Goal: Complete application form

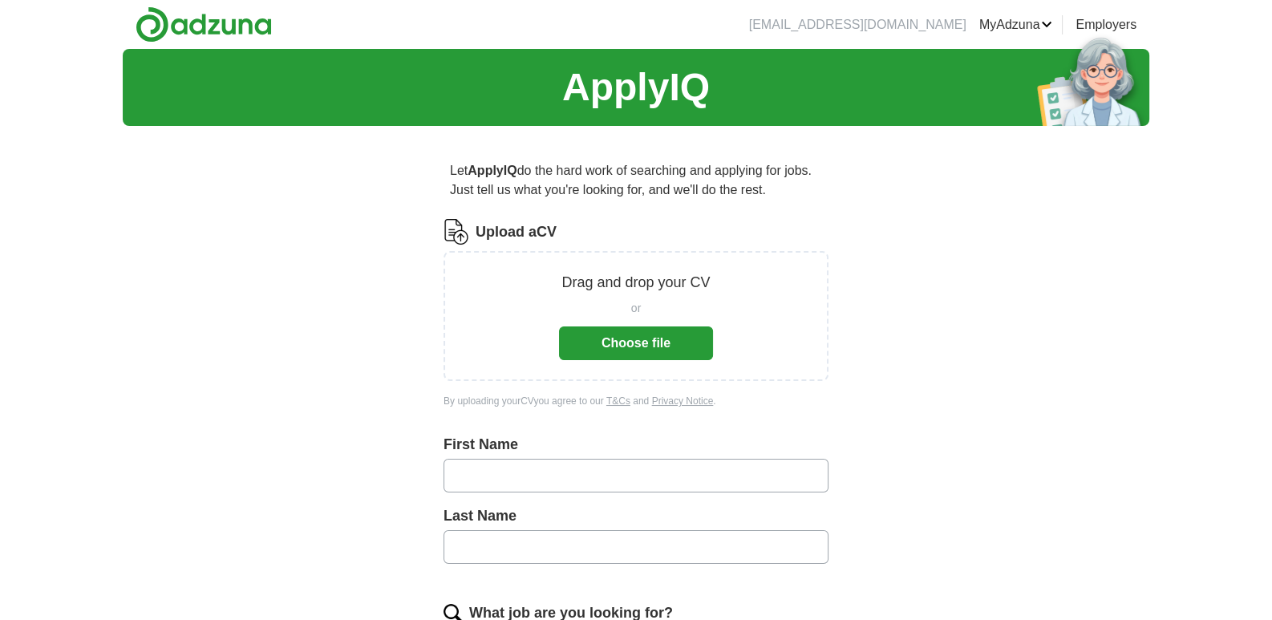
click at [582, 339] on button "Choose file" at bounding box center [636, 344] width 154 height 34
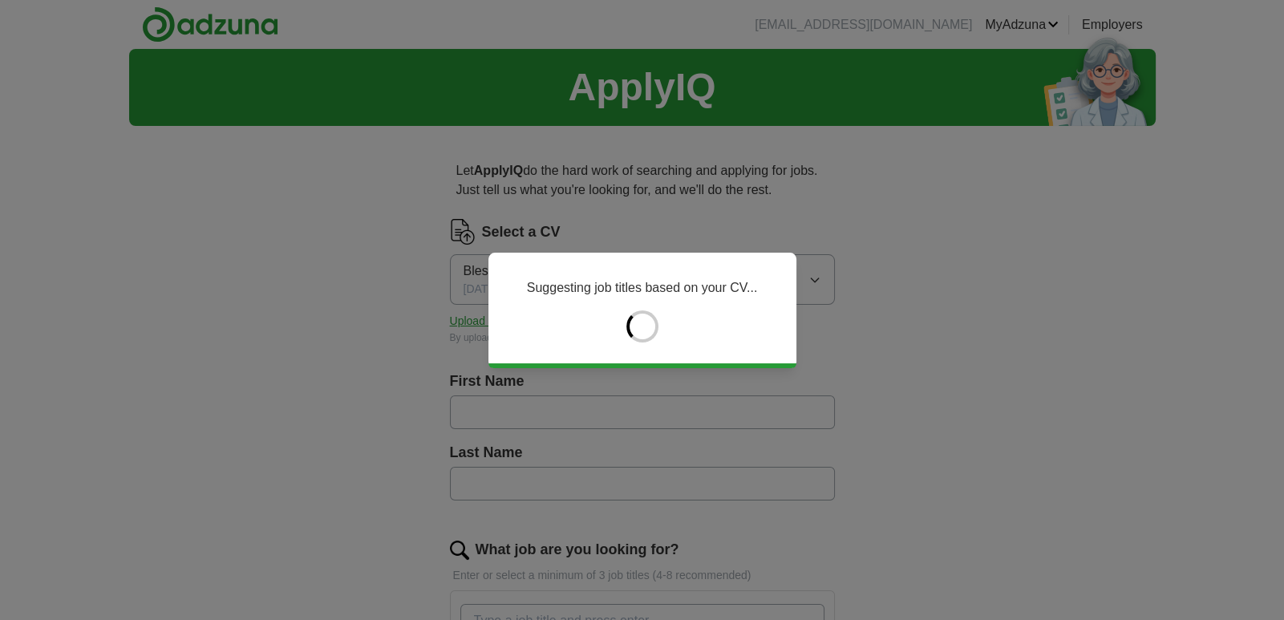
type input "********"
type input "****"
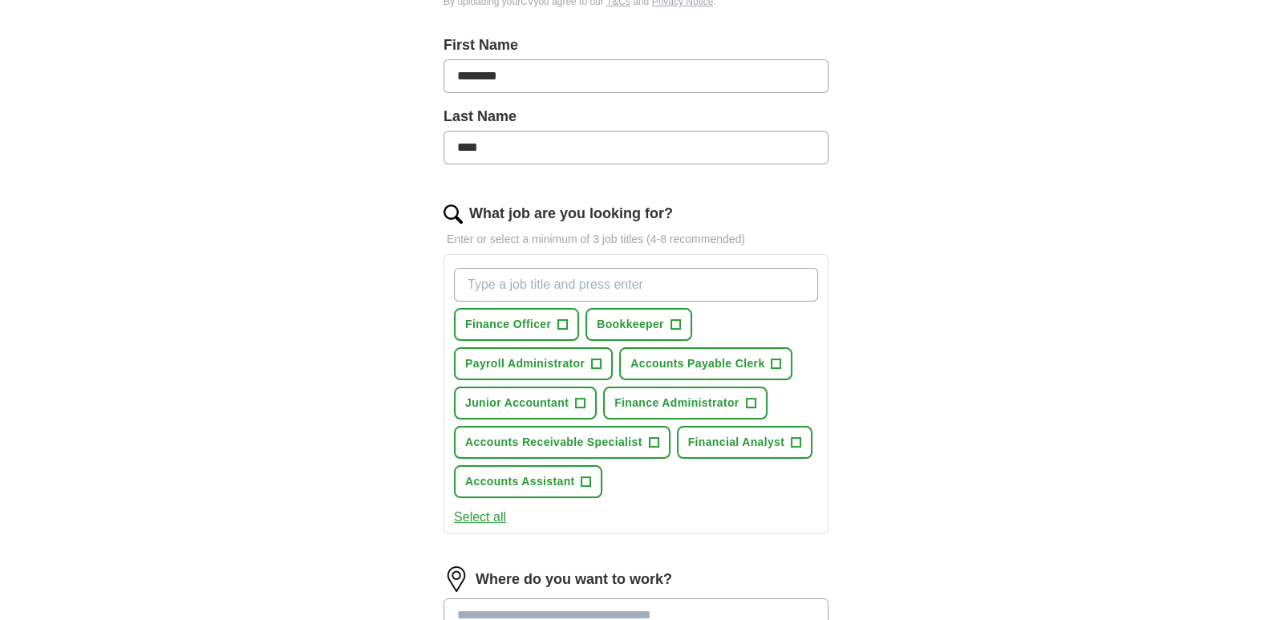
scroll to position [384, 0]
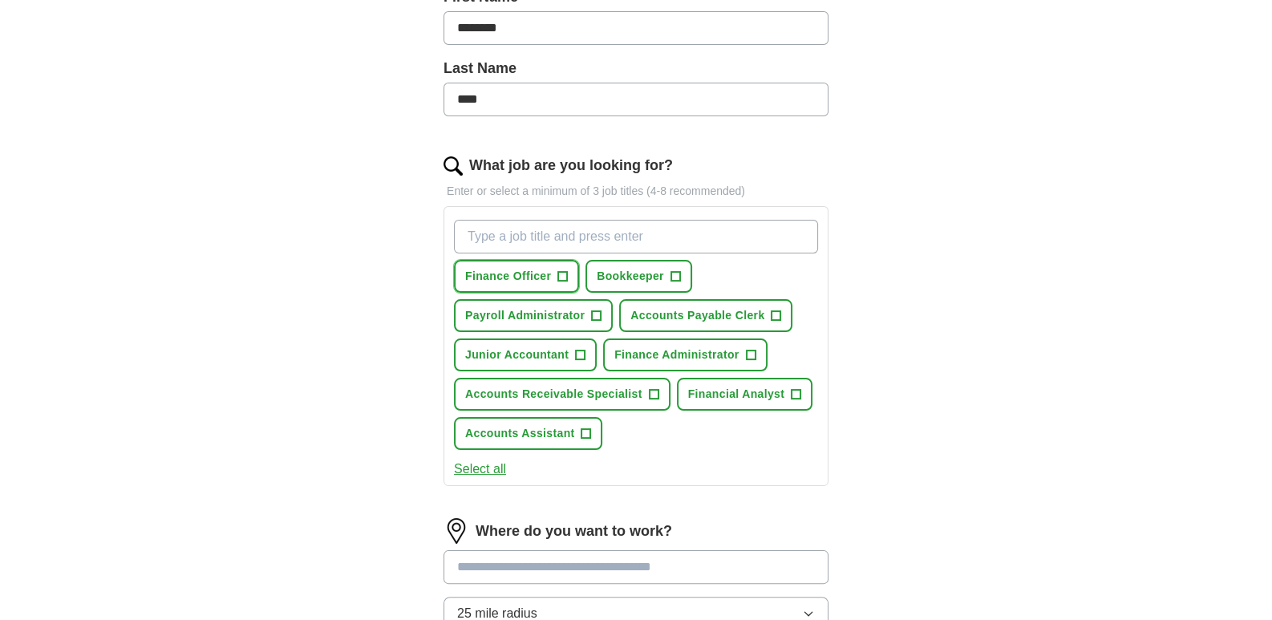
click at [566, 273] on span "+" at bounding box center [563, 276] width 10 height 13
click at [674, 272] on span "+" at bounding box center [676, 276] width 10 height 13
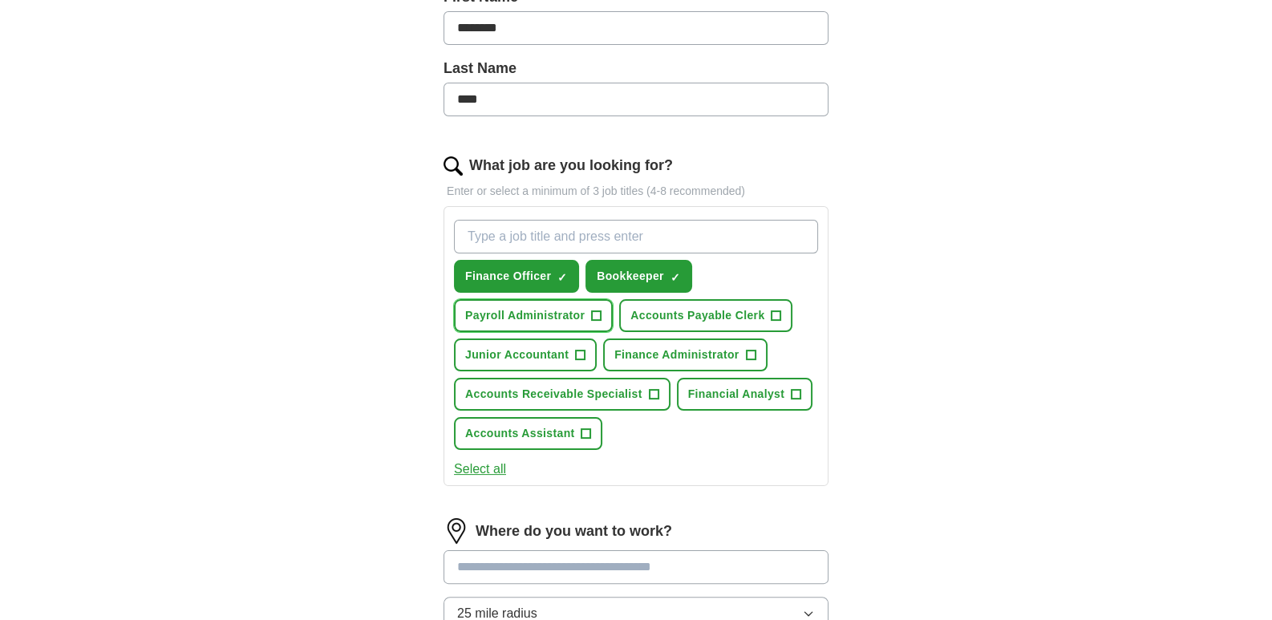
click at [602, 315] on button "Payroll Administrator +" at bounding box center [533, 315] width 159 height 33
click at [766, 313] on button "Accounts Payable Clerk +" at bounding box center [705, 315] width 173 height 33
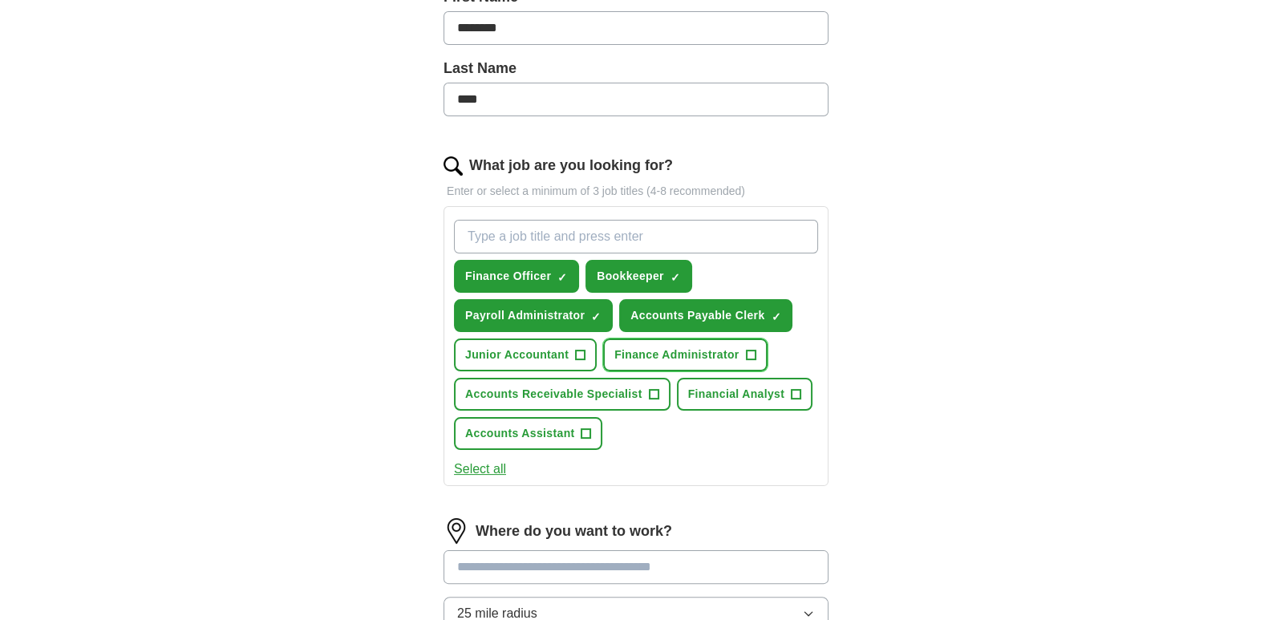
click at [750, 351] on span "+" at bounding box center [751, 355] width 10 height 13
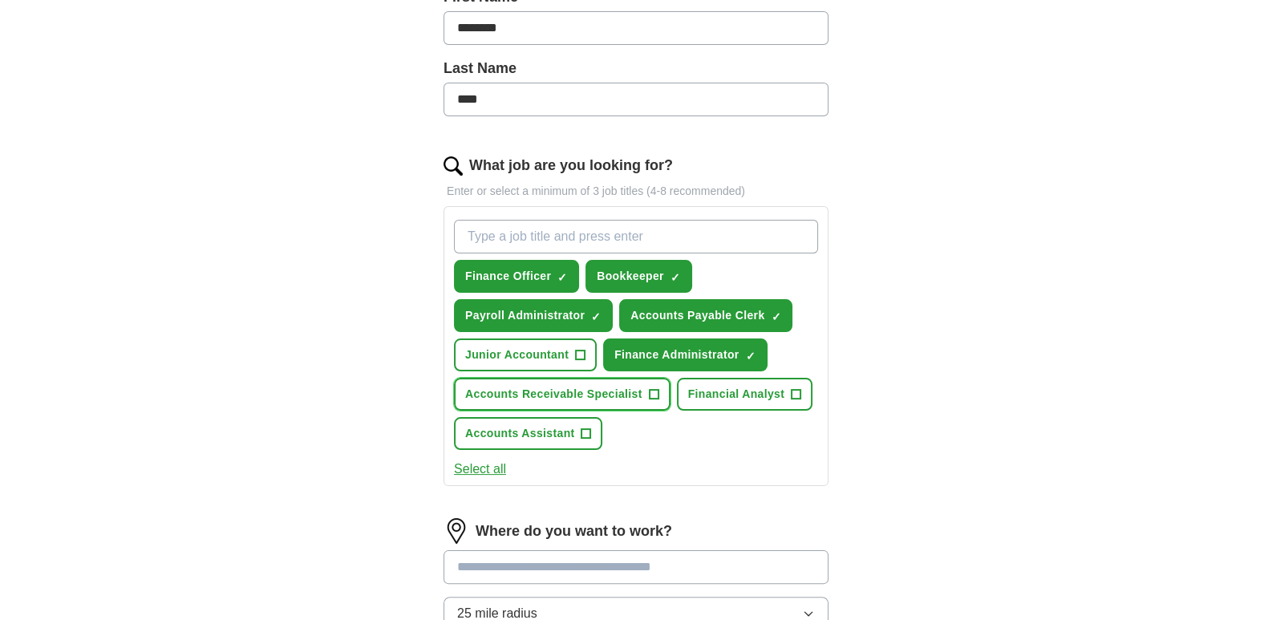
click at [659, 392] on button "Accounts Receivable Specialist +" at bounding box center [562, 394] width 217 height 33
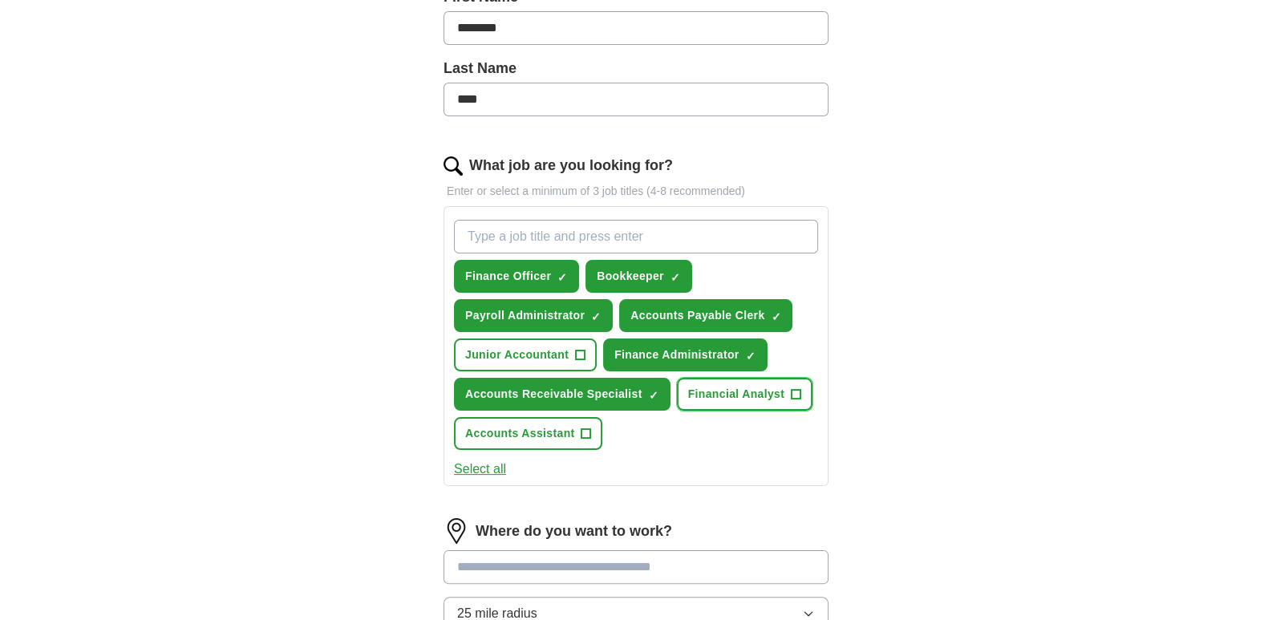
click at [792, 388] on span "+" at bounding box center [797, 394] width 10 height 13
click at [584, 432] on span "+" at bounding box center [587, 434] width 10 height 13
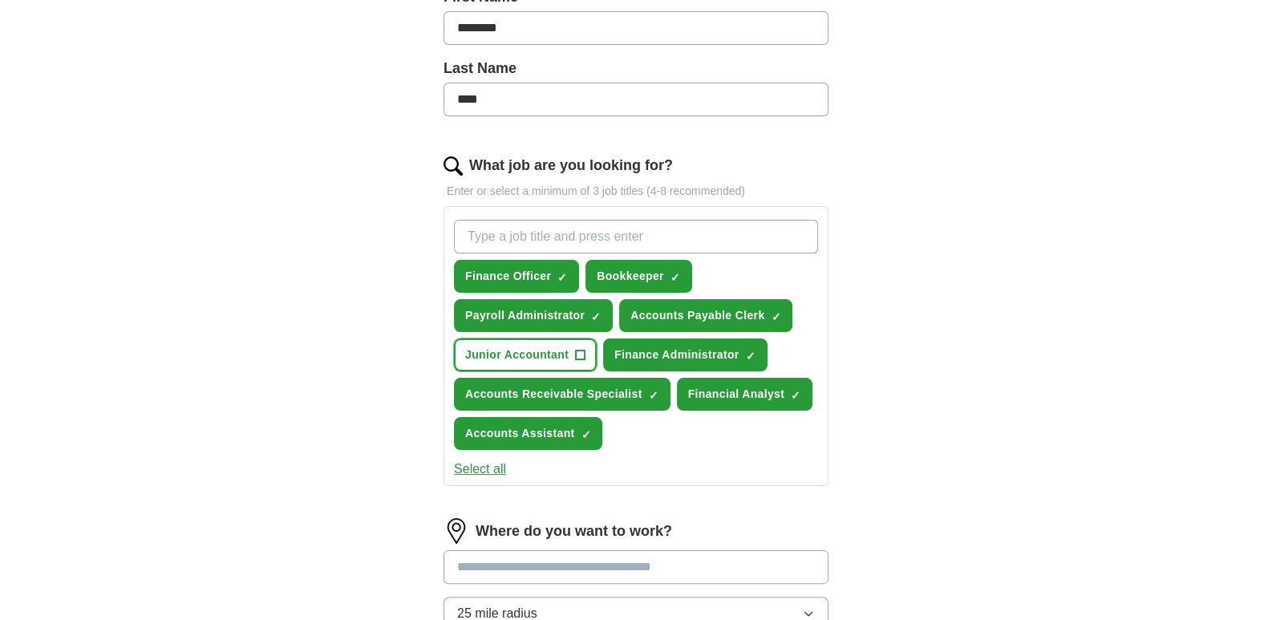
click at [575, 350] on span "+" at bounding box center [580, 355] width 10 height 10
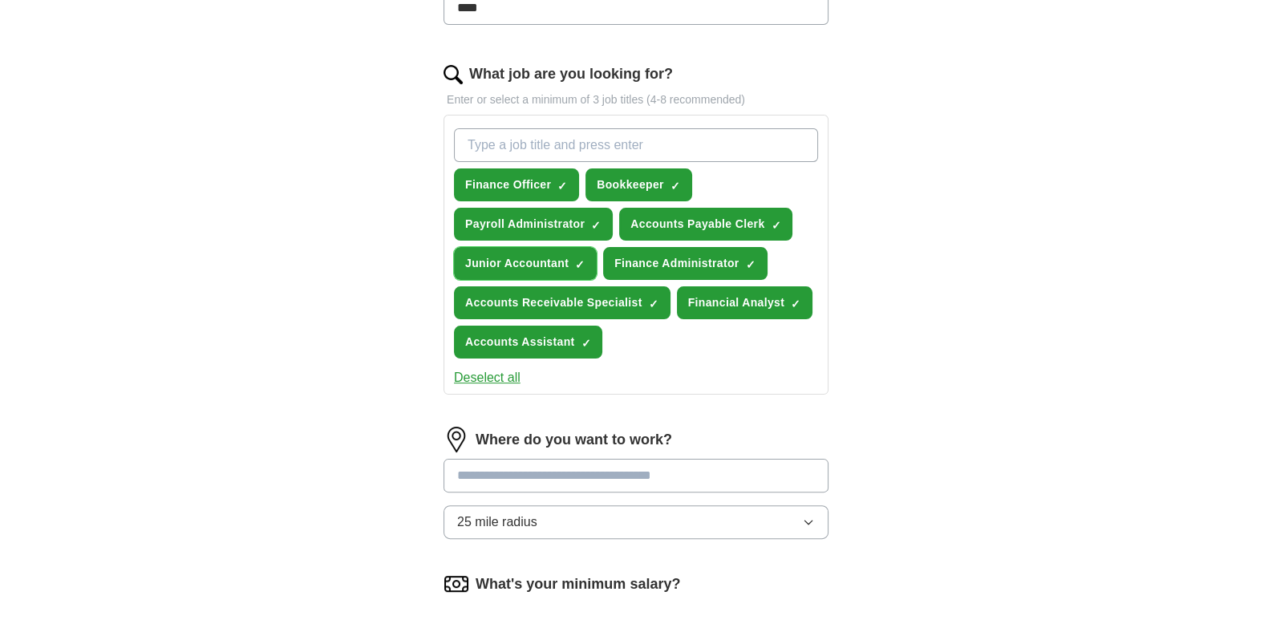
scroll to position [481, 0]
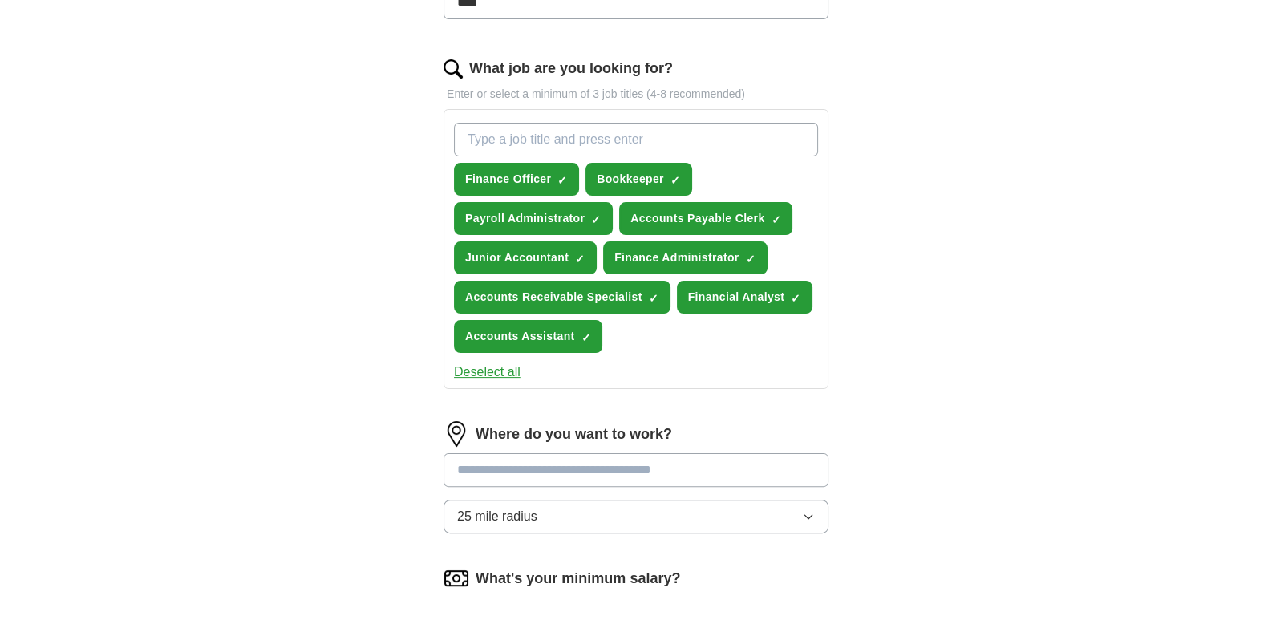
click at [530, 132] on input "What job are you looking for?" at bounding box center [636, 140] width 364 height 34
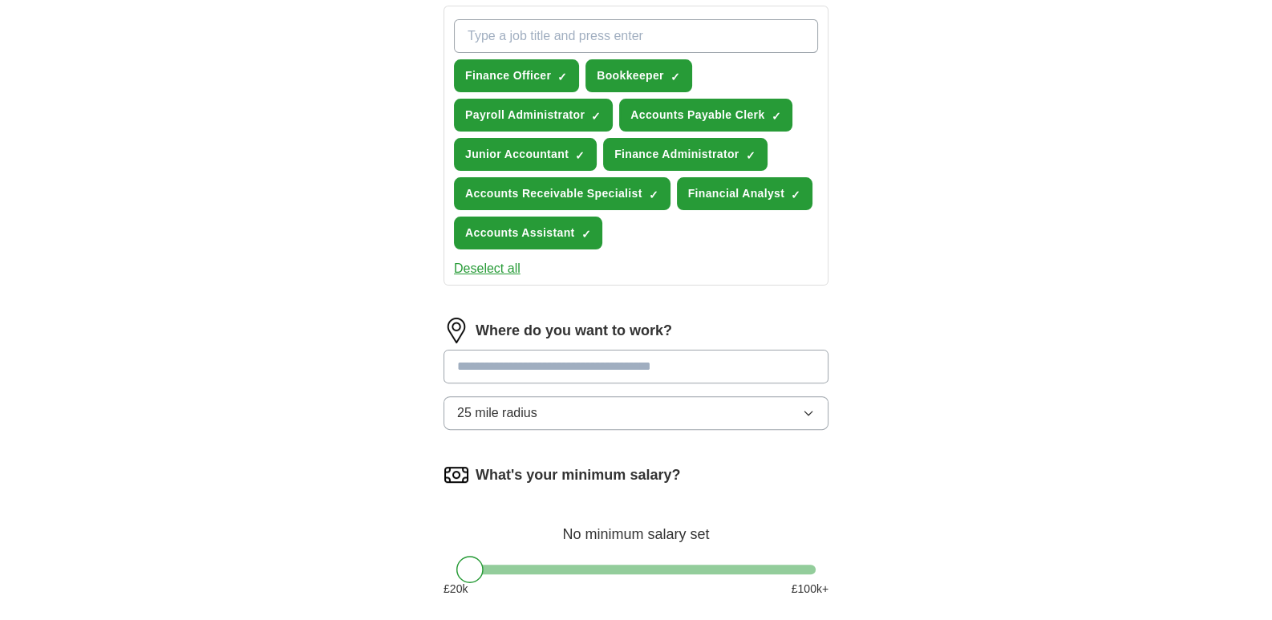
scroll to position [625, 0]
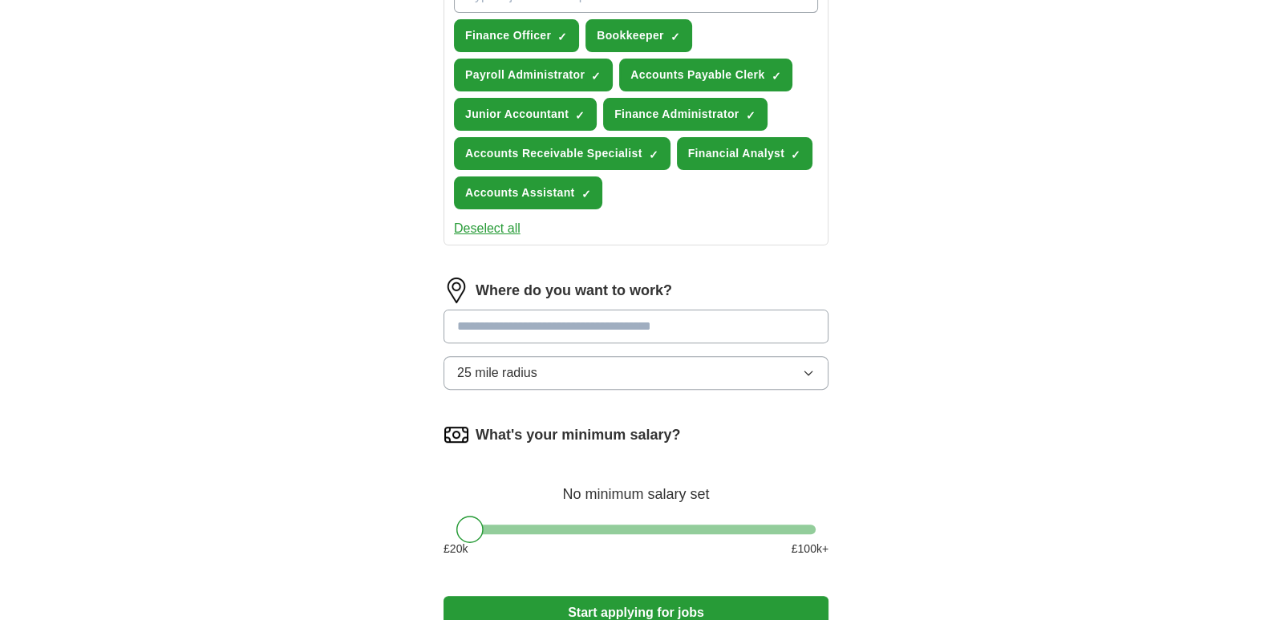
click at [810, 367] on icon "button" at bounding box center [808, 373] width 13 height 13
click at [700, 315] on input at bounding box center [636, 327] width 385 height 34
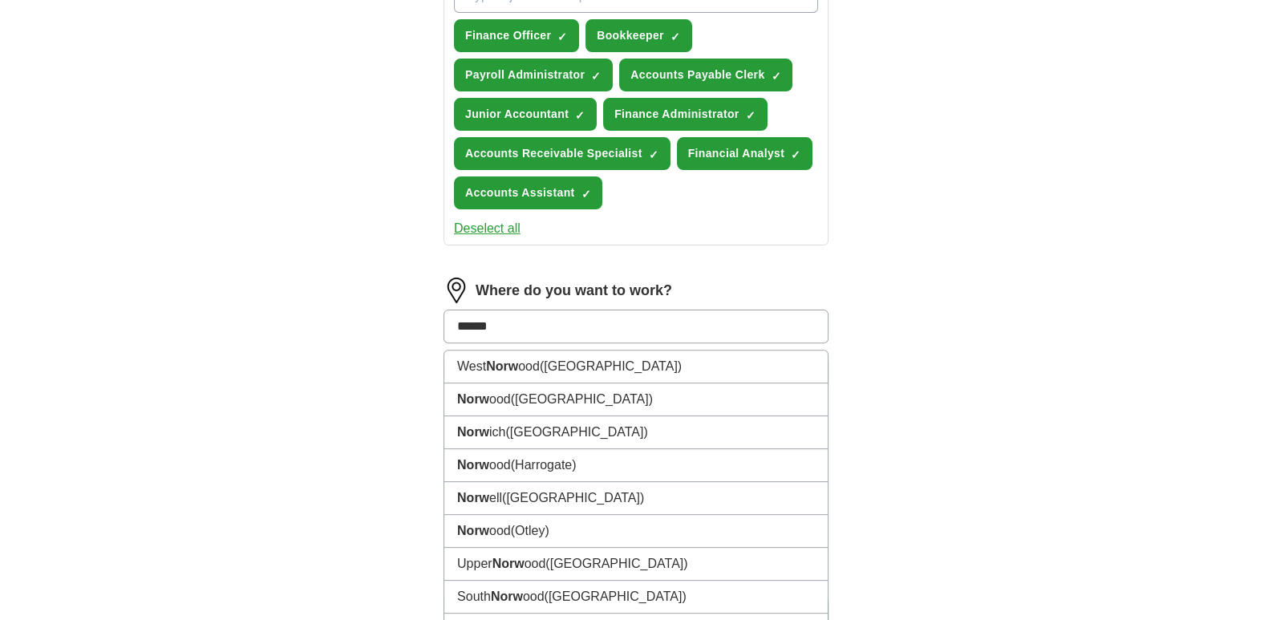
type input "*******"
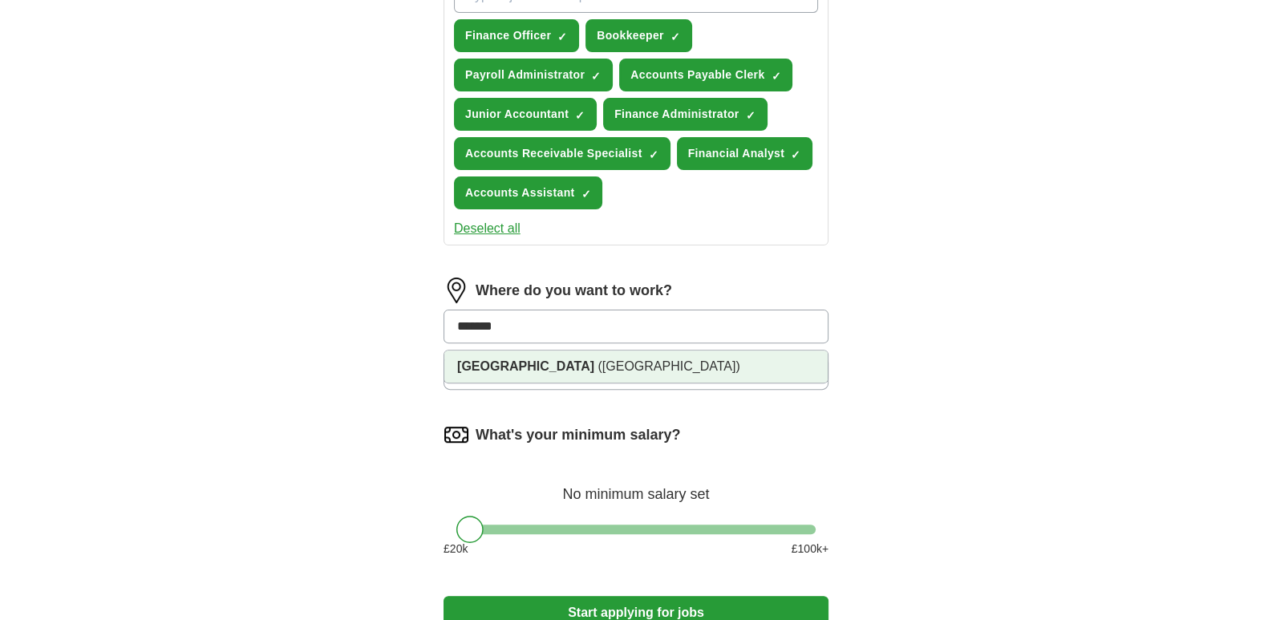
click at [595, 375] on li "[GEOGRAPHIC_DATA] ([GEOGRAPHIC_DATA])" at bounding box center [636, 367] width 384 height 32
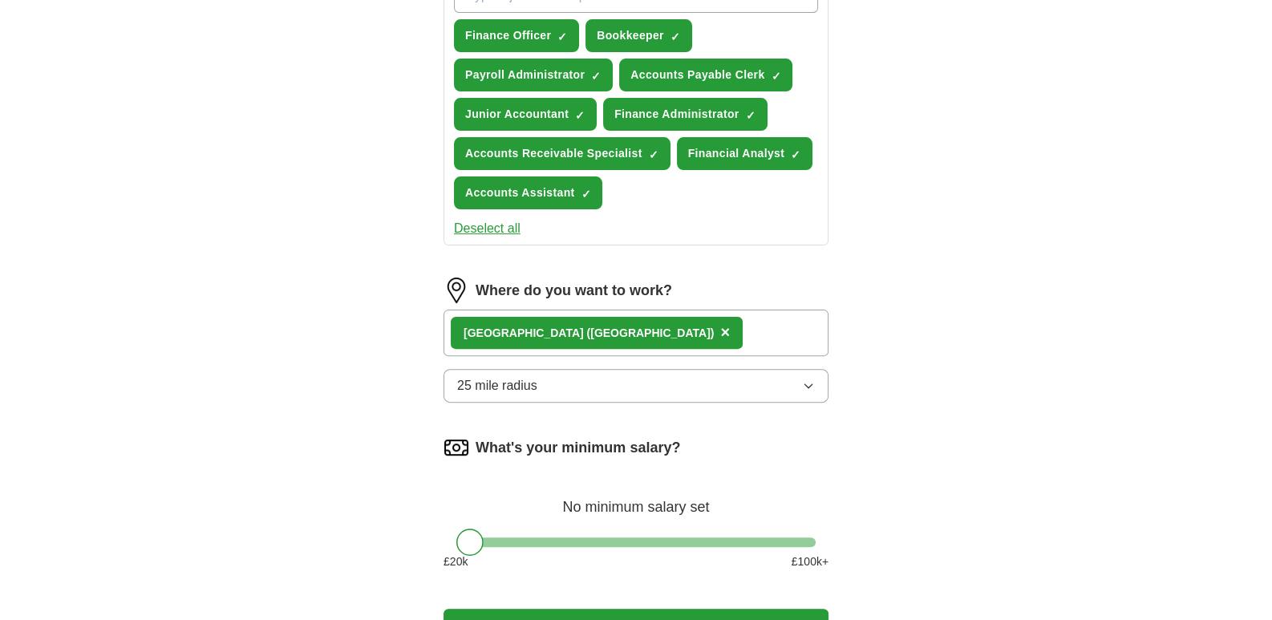
click at [702, 327] on div "[GEOGRAPHIC_DATA] ([GEOGRAPHIC_DATA]) ×" at bounding box center [636, 333] width 385 height 47
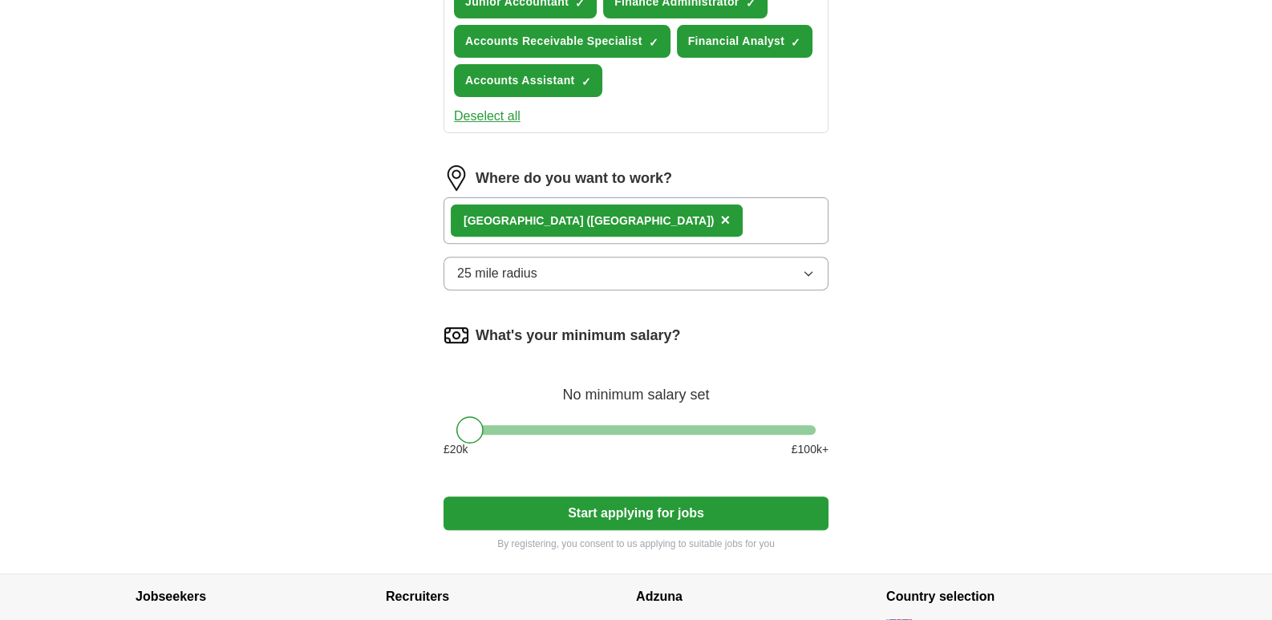
scroll to position [741, 0]
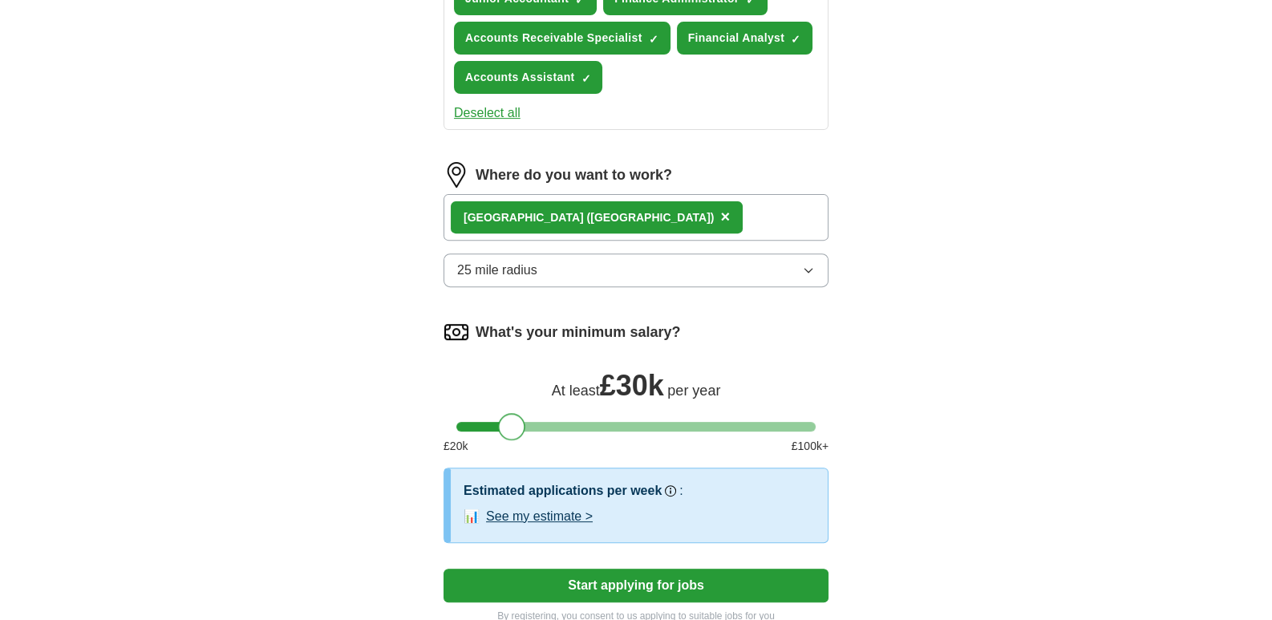
drag, startPoint x: 468, startPoint y: 419, endPoint x: 508, endPoint y: 428, distance: 41.1
click at [508, 428] on div at bounding box center [511, 426] width 27 height 27
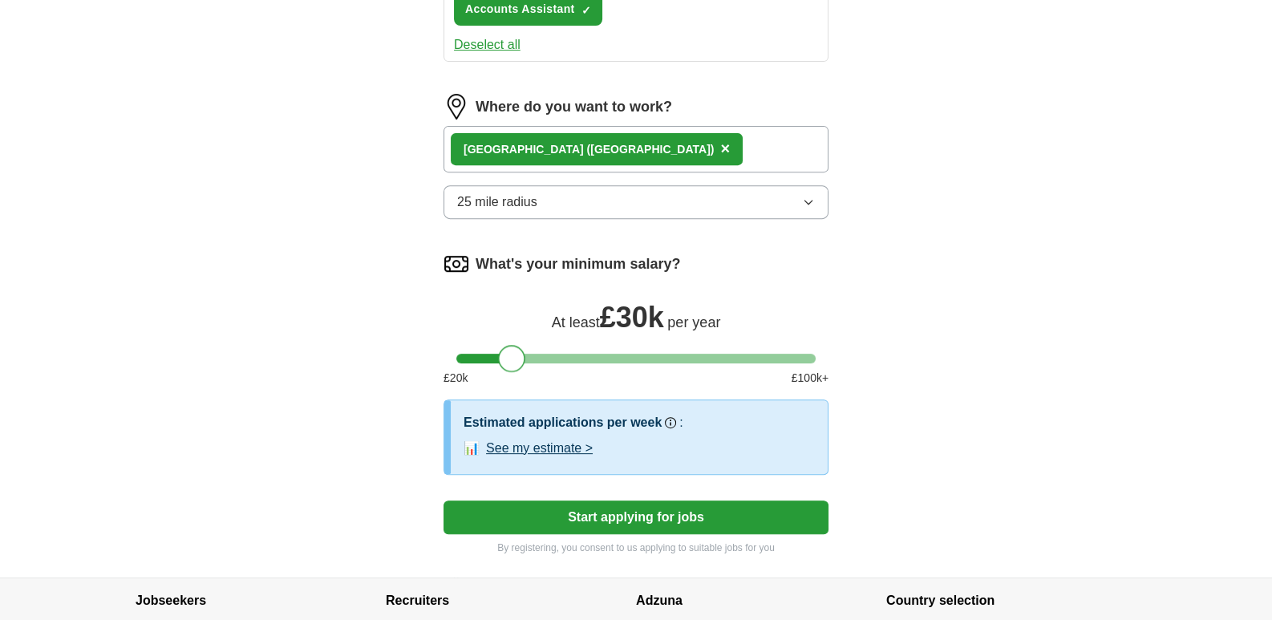
scroll to position [810, 0]
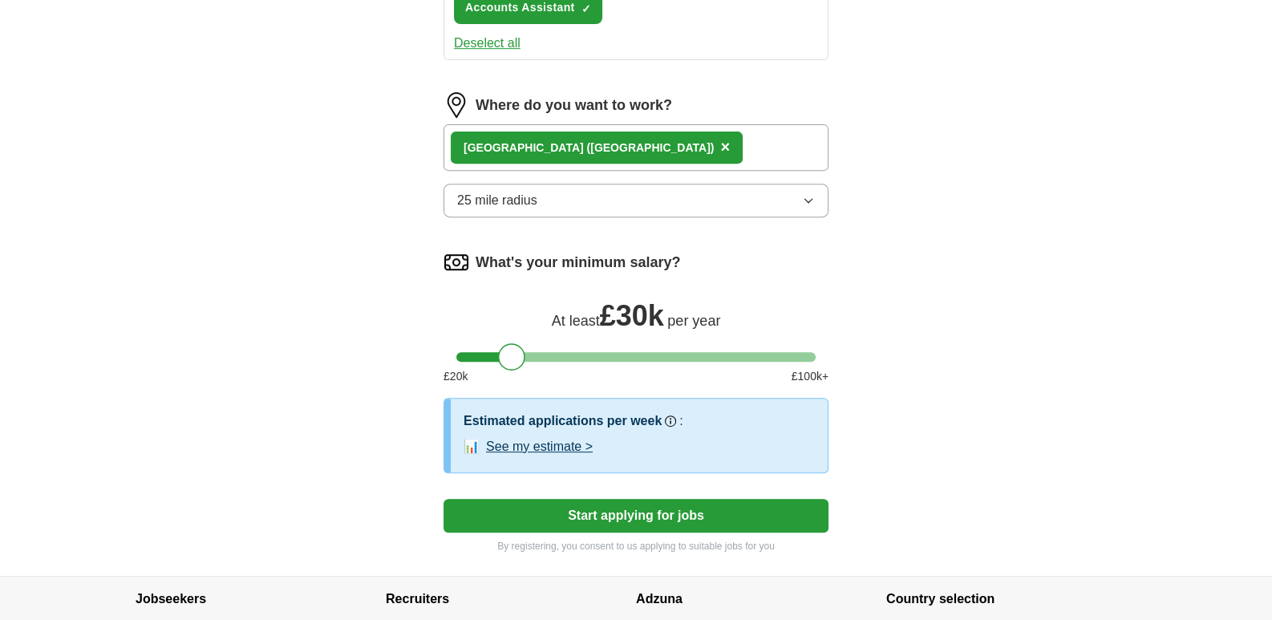
click at [615, 504] on button "Start applying for jobs" at bounding box center [636, 516] width 385 height 34
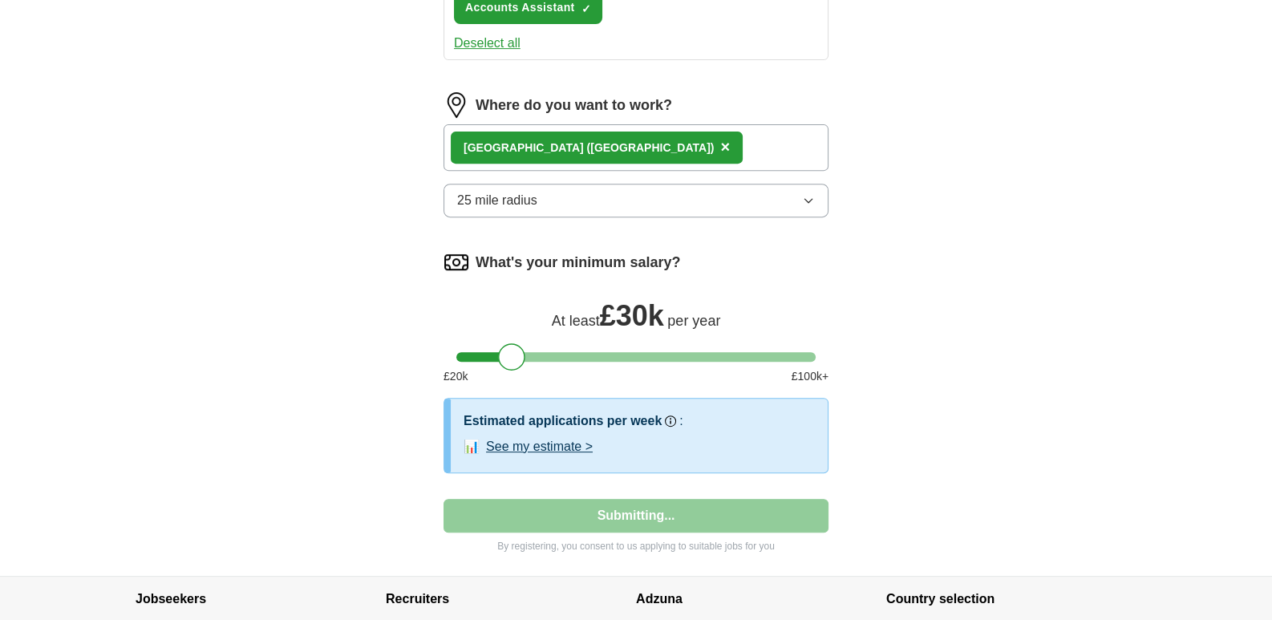
select select "**"
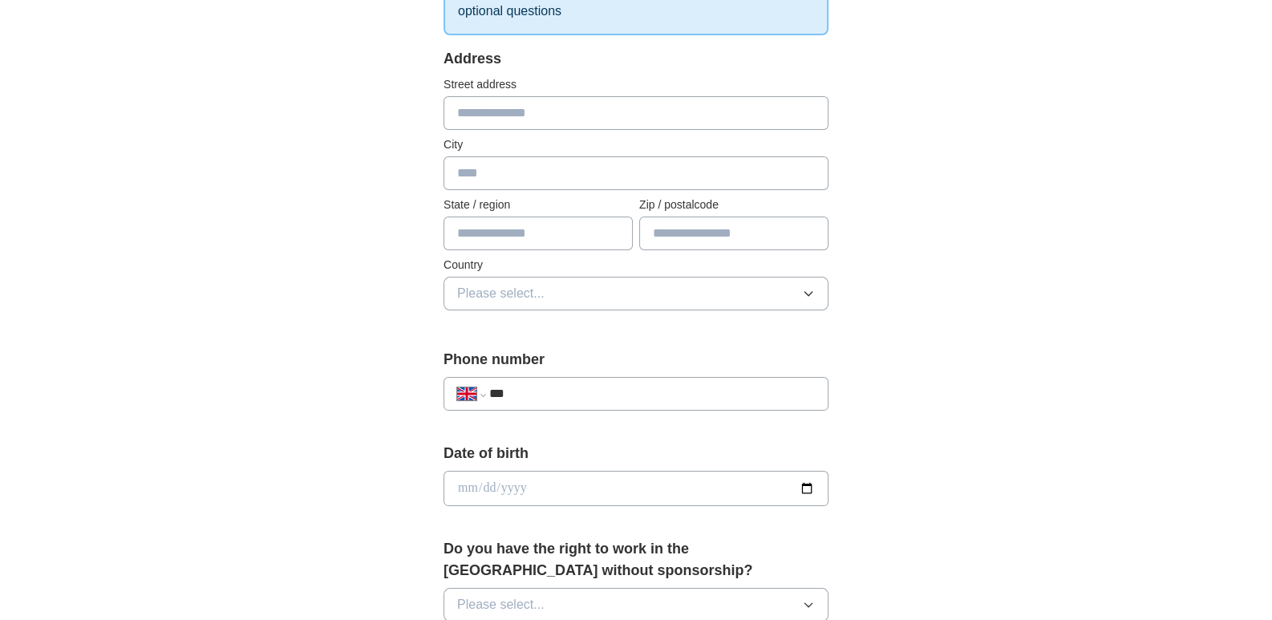
scroll to position [0, 0]
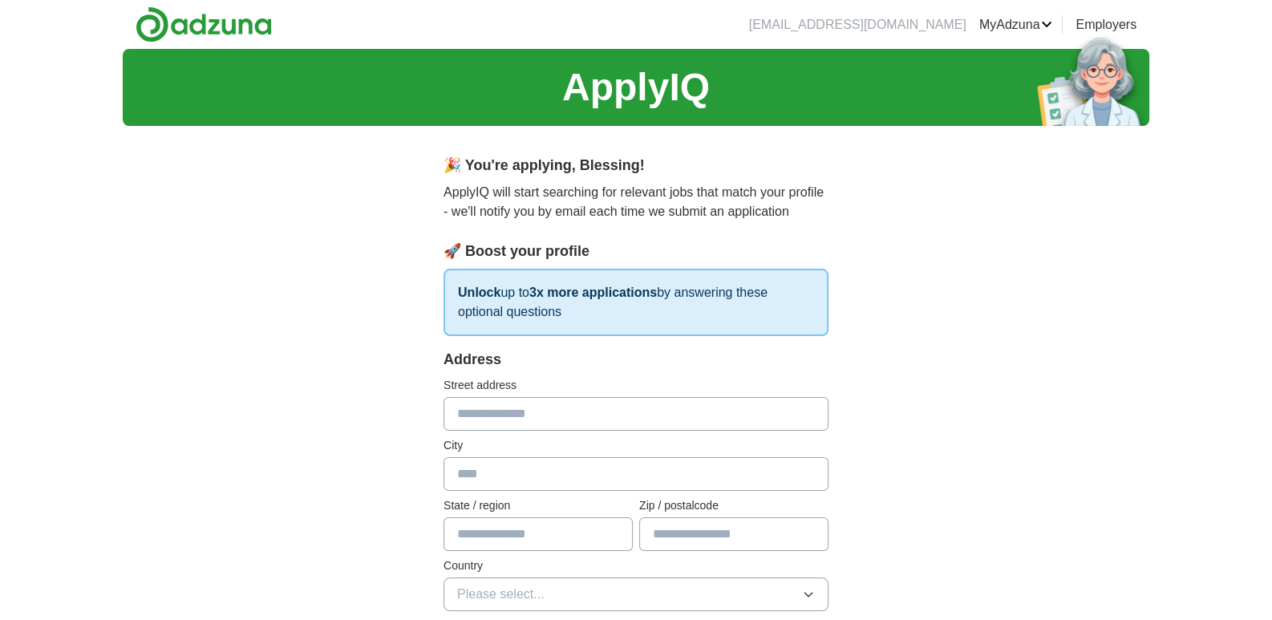
click at [554, 417] on input "text" at bounding box center [636, 414] width 385 height 34
type input "**********"
type input "*******"
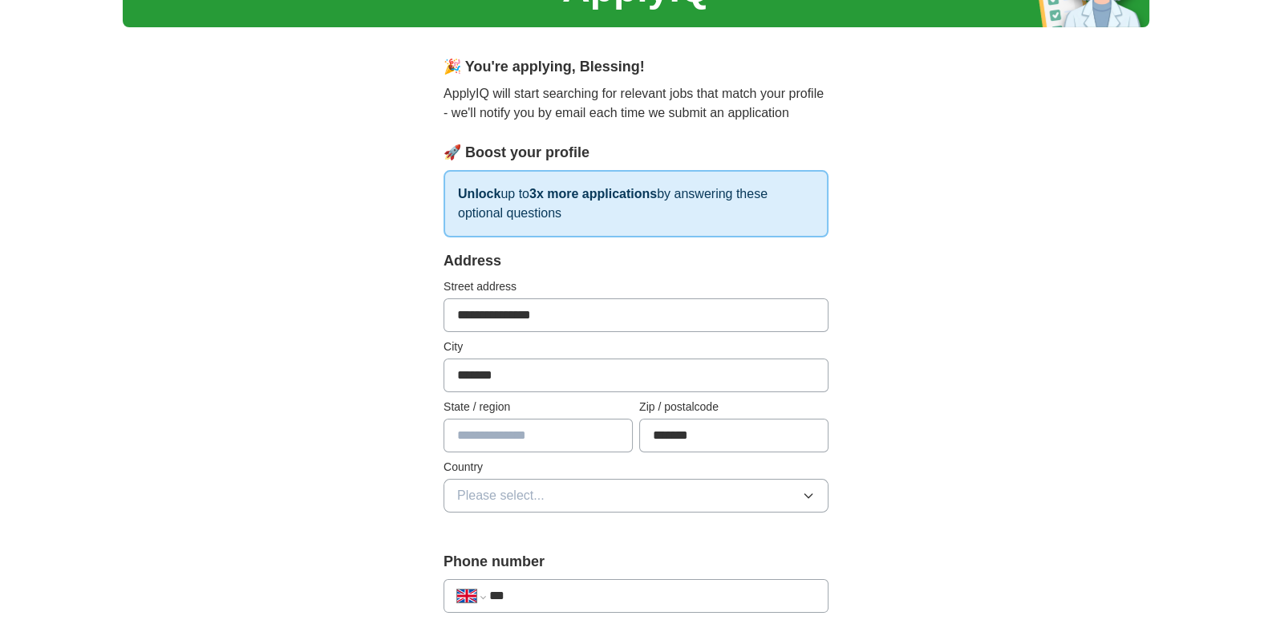
scroll to position [99, 0]
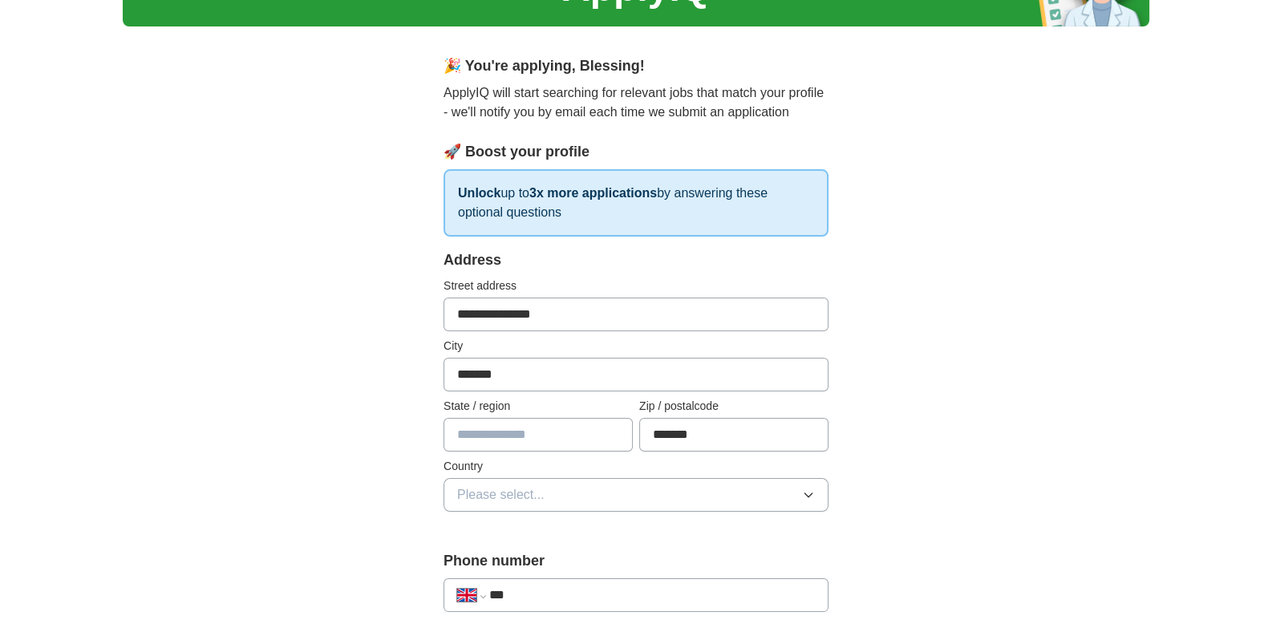
click at [540, 432] on input "text" at bounding box center [538, 435] width 189 height 34
type input "*******"
click at [597, 492] on button "Please select..." at bounding box center [636, 495] width 385 height 34
click at [568, 524] on div "[GEOGRAPHIC_DATA]" at bounding box center [636, 531] width 358 height 19
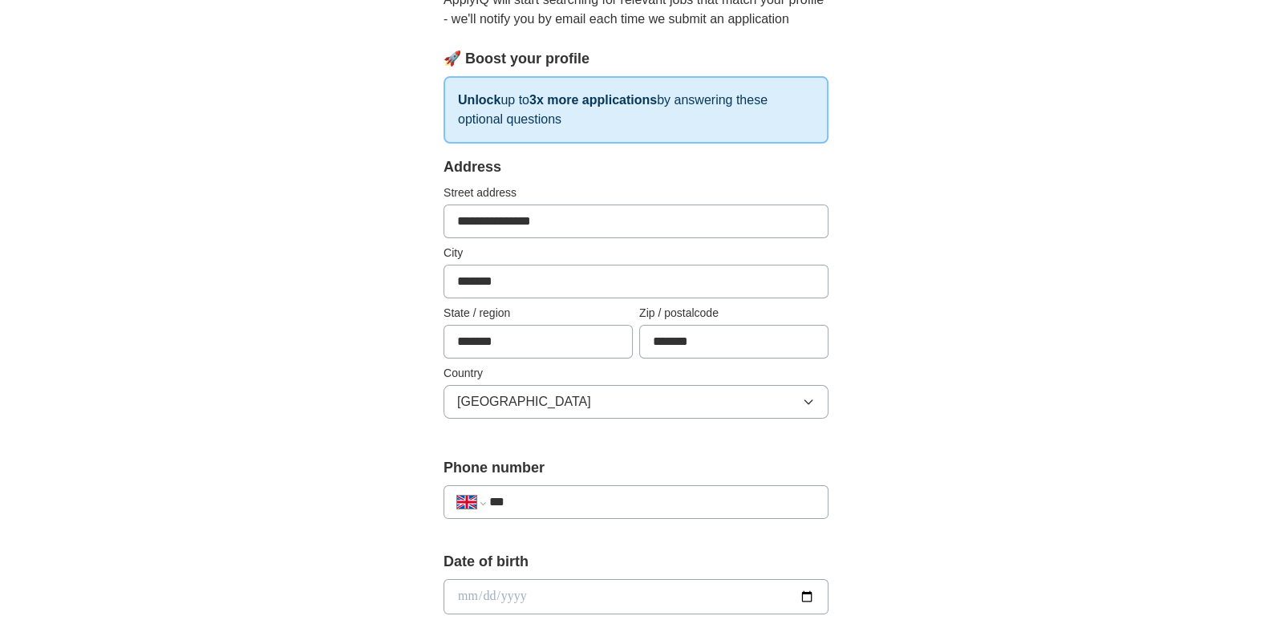
scroll to position [204, 0]
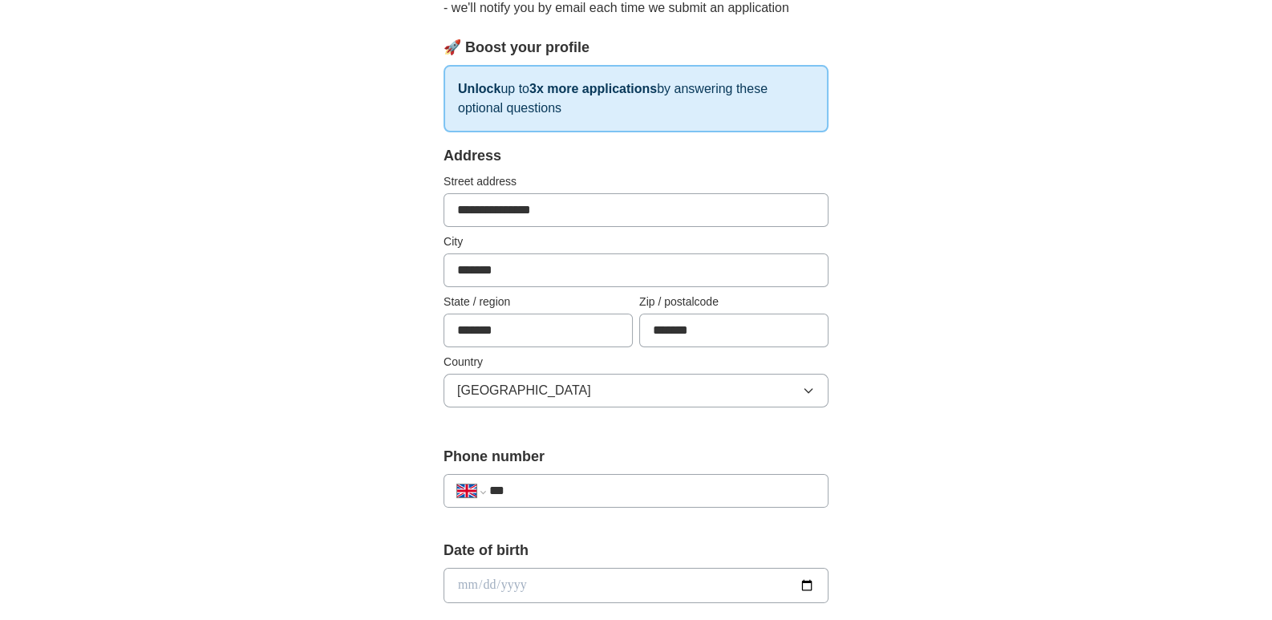
click at [569, 488] on input "***" at bounding box center [652, 490] width 326 height 19
type input "**********"
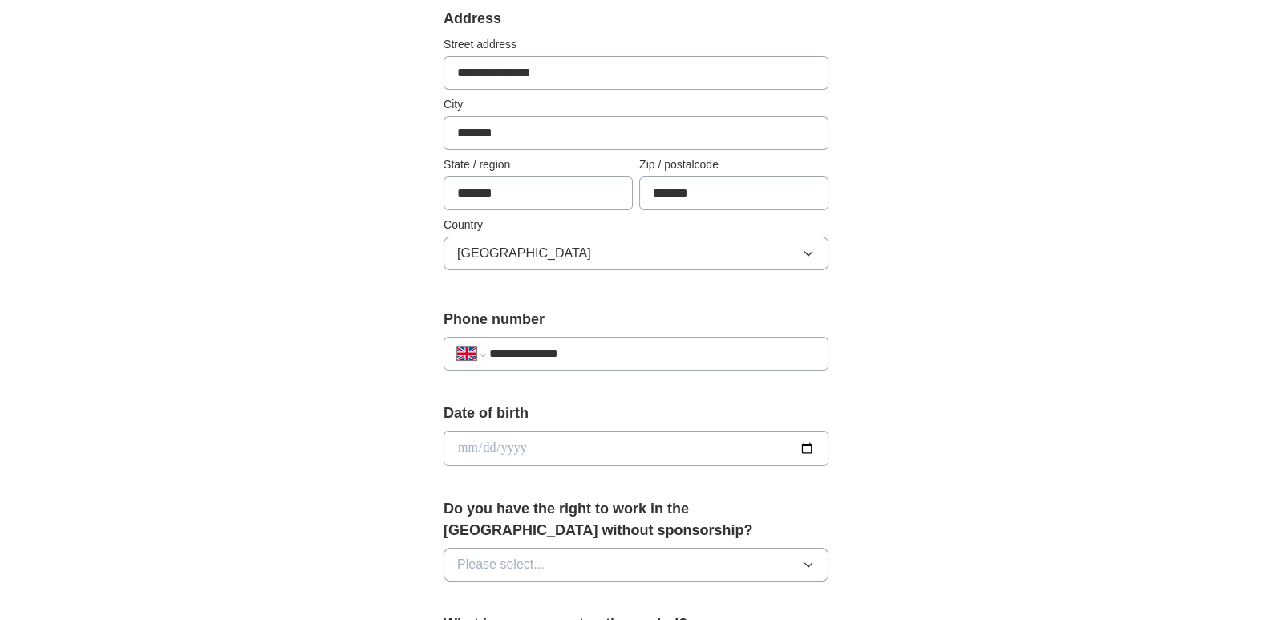
scroll to position [343, 0]
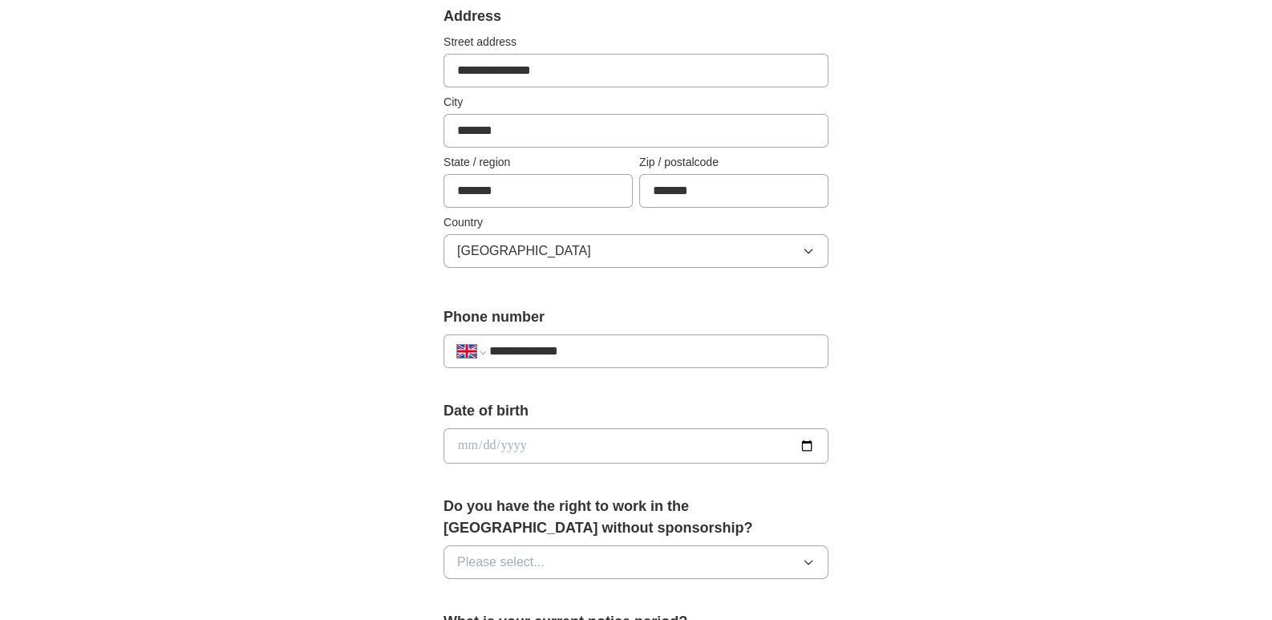
click at [465, 445] on input "date" at bounding box center [636, 445] width 385 height 35
click at [481, 444] on input "date" at bounding box center [636, 445] width 385 height 35
type input "**********"
click at [704, 407] on label "Date of birth" at bounding box center [636, 411] width 385 height 22
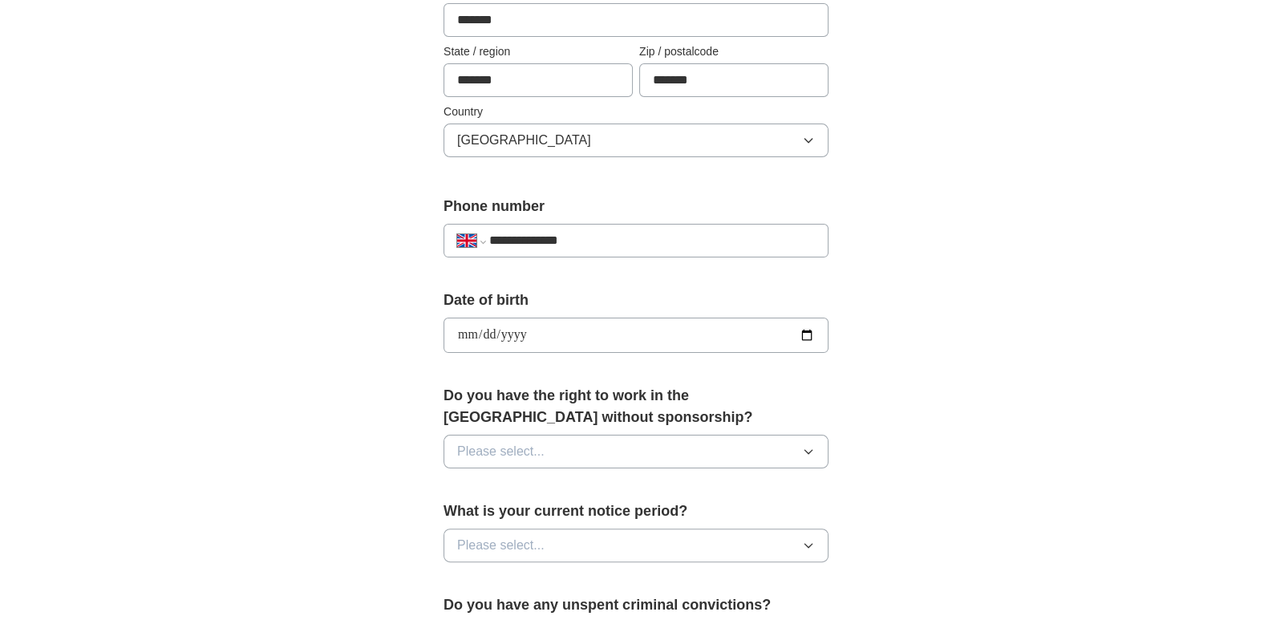
scroll to position [456, 0]
click at [809, 450] on icon "button" at bounding box center [808, 450] width 13 height 13
click at [644, 517] on div "No" at bounding box center [636, 519] width 358 height 19
click at [799, 542] on button "Please select..." at bounding box center [636, 544] width 385 height 34
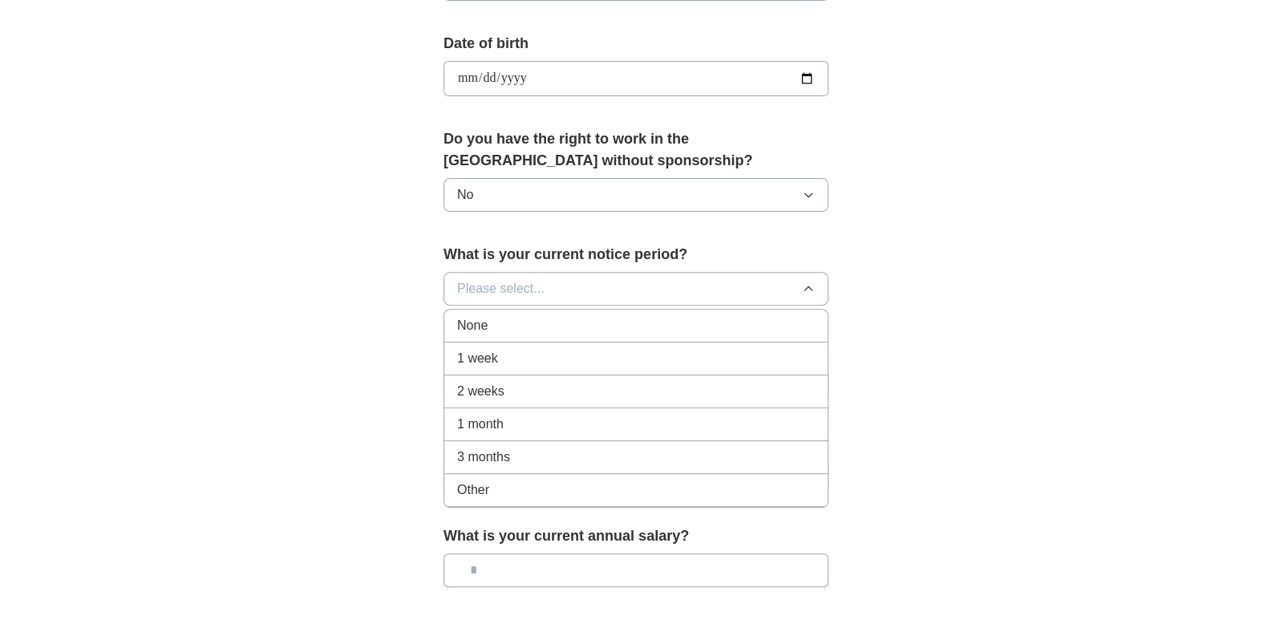
scroll to position [713, 0]
click at [638, 482] on div "Other" at bounding box center [636, 487] width 358 height 19
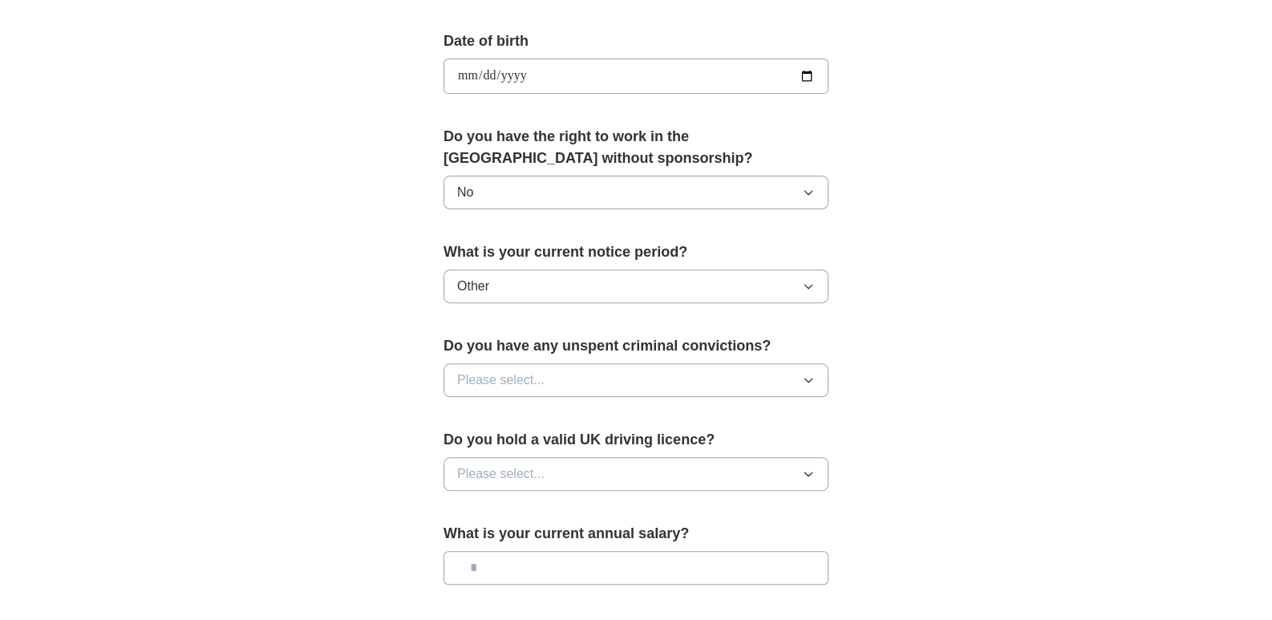
click at [802, 187] on button "No" at bounding box center [636, 193] width 385 height 34
click at [700, 220] on div "Yes" at bounding box center [636, 229] width 358 height 19
click at [806, 274] on button "Other" at bounding box center [636, 287] width 385 height 34
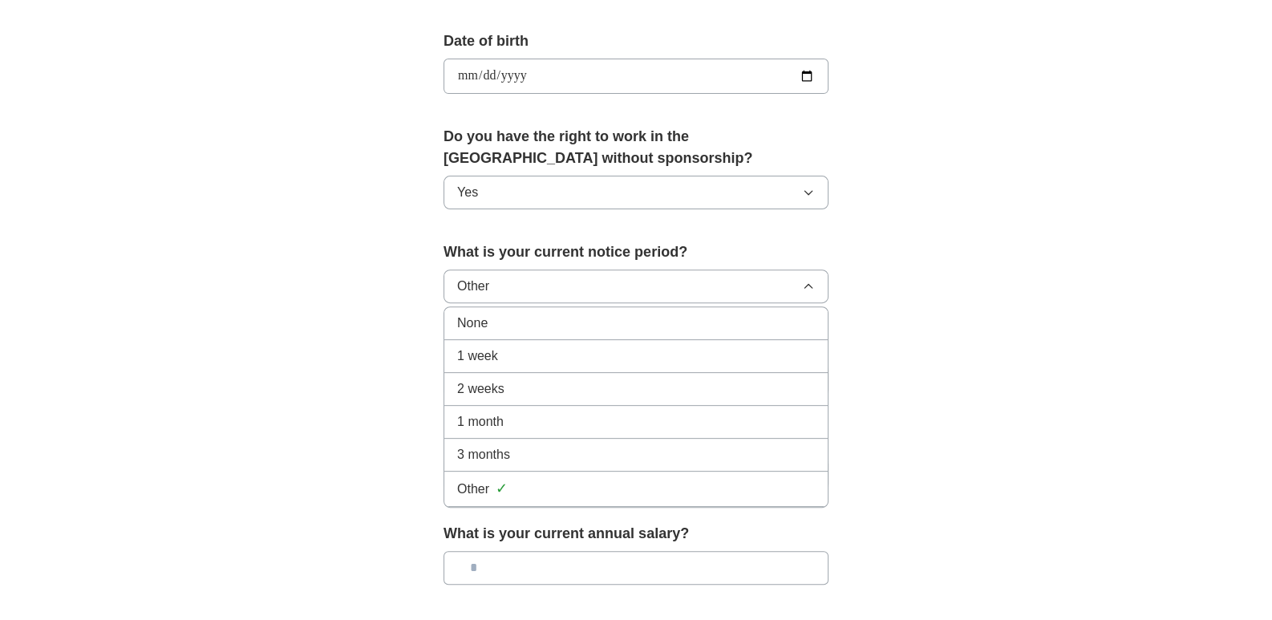
click at [582, 420] on div "1 month" at bounding box center [636, 421] width 358 height 19
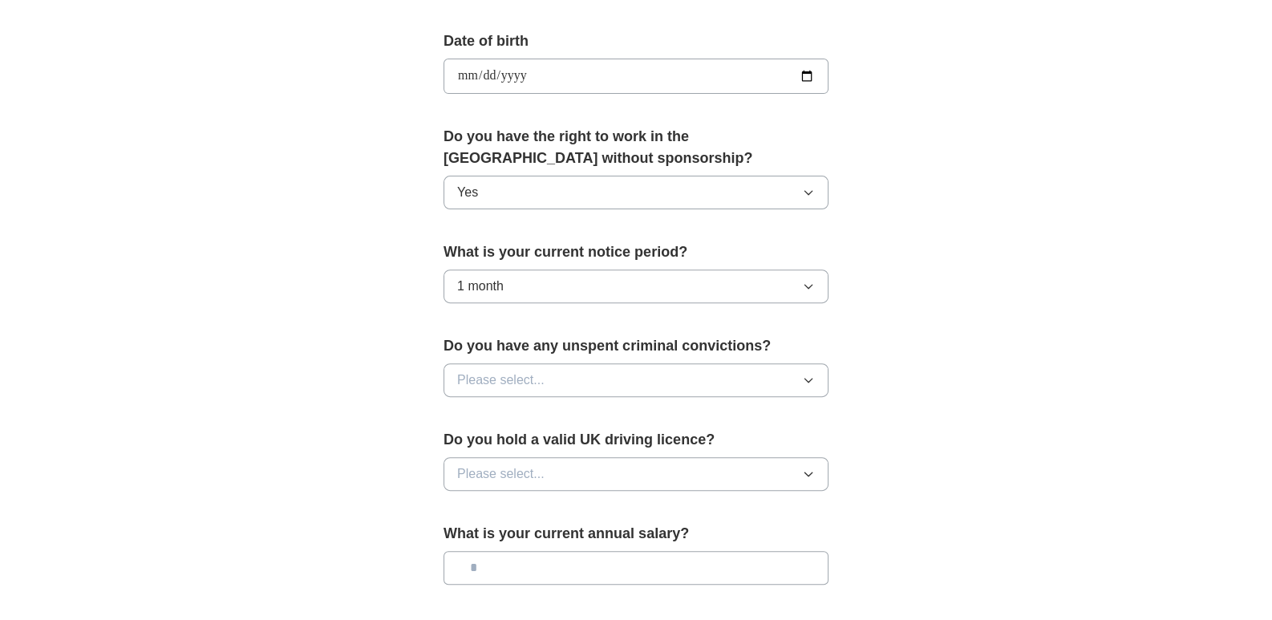
click at [674, 366] on button "Please select..." at bounding box center [636, 380] width 385 height 34
click at [615, 448] on div "No" at bounding box center [636, 449] width 358 height 19
click at [612, 465] on button "Please select..." at bounding box center [636, 474] width 385 height 34
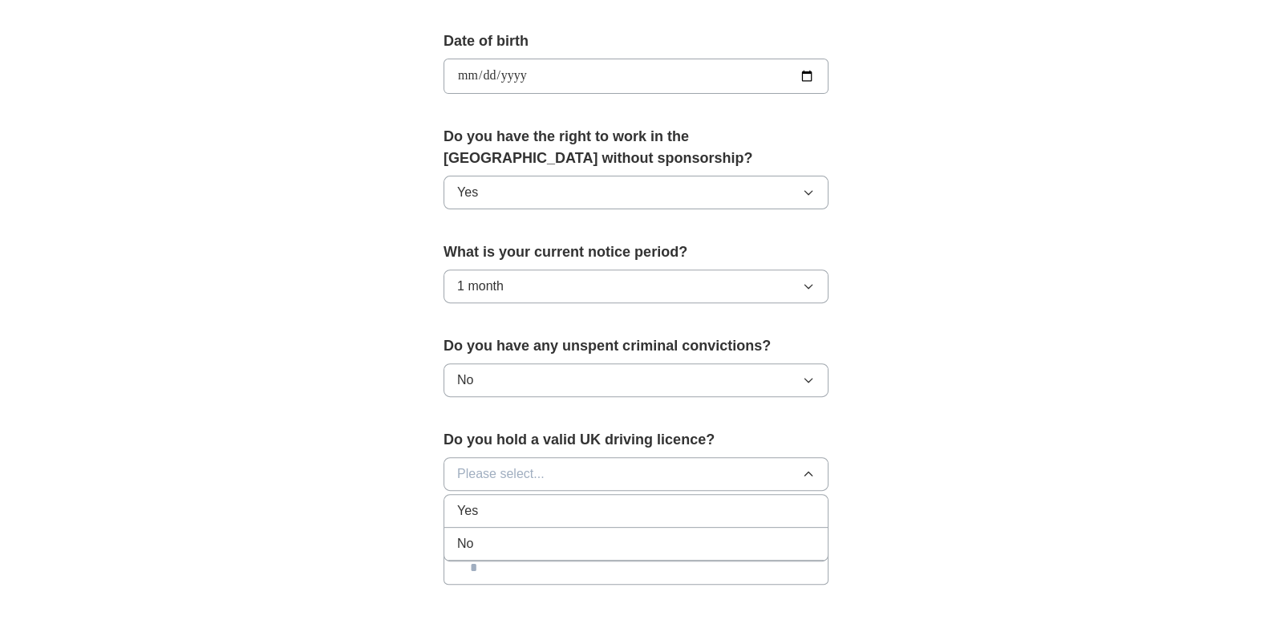
click at [526, 513] on div "Yes" at bounding box center [636, 510] width 358 height 19
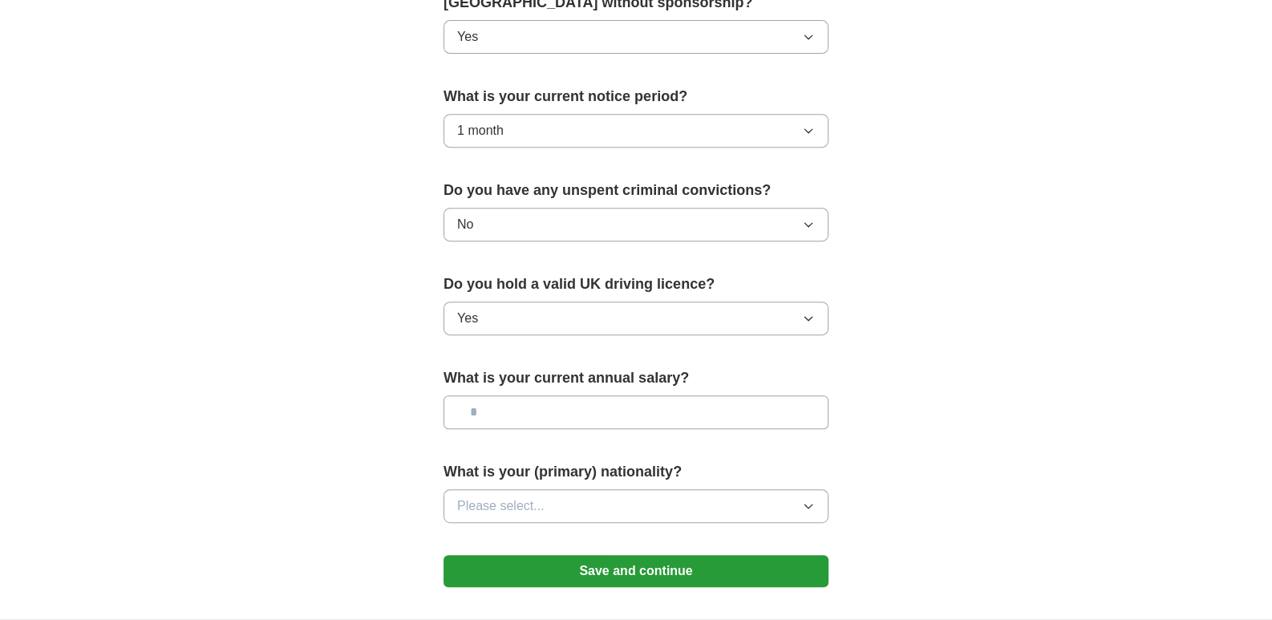
scroll to position [875, 0]
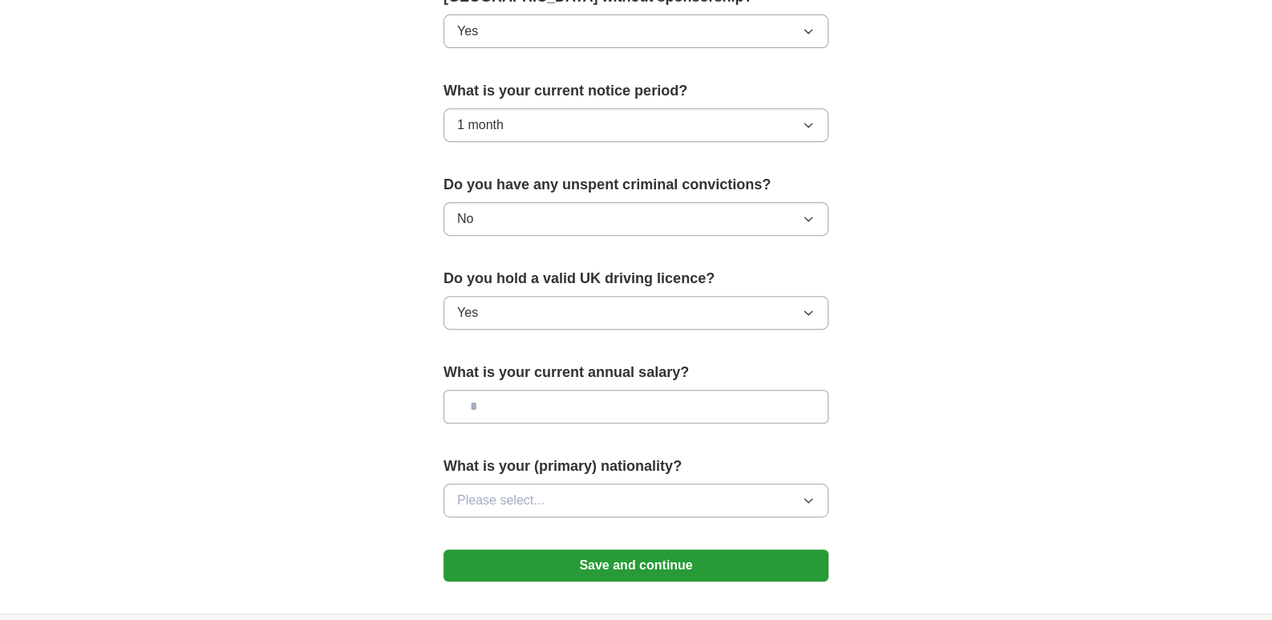
click at [557, 410] on input "text" at bounding box center [636, 407] width 385 height 34
type input "*******"
click at [541, 511] on button "Please select..." at bounding box center [636, 501] width 385 height 34
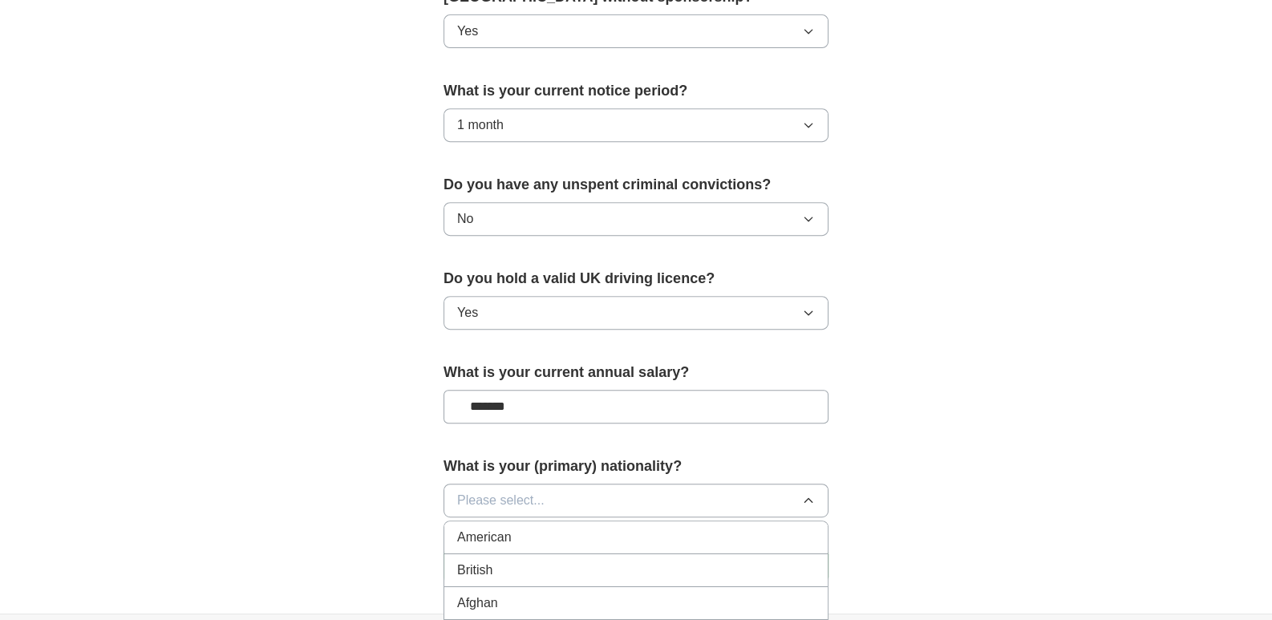
click at [550, 496] on button "Please select..." at bounding box center [636, 501] width 385 height 34
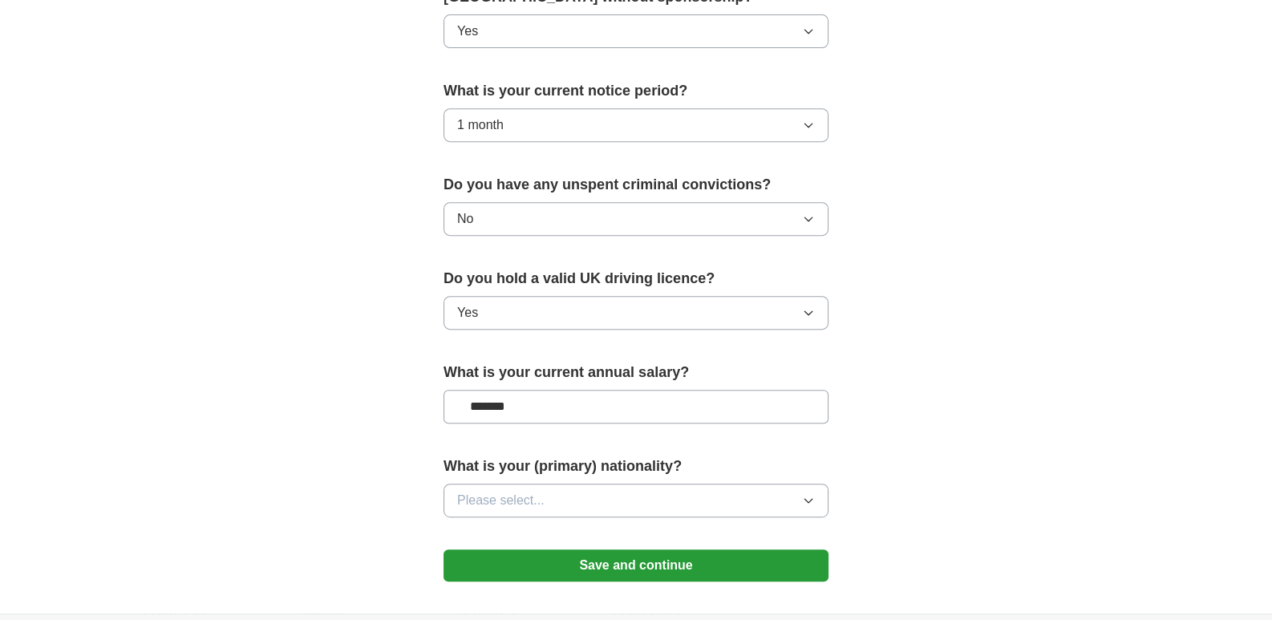
click at [806, 503] on button "Please select..." at bounding box center [636, 501] width 385 height 34
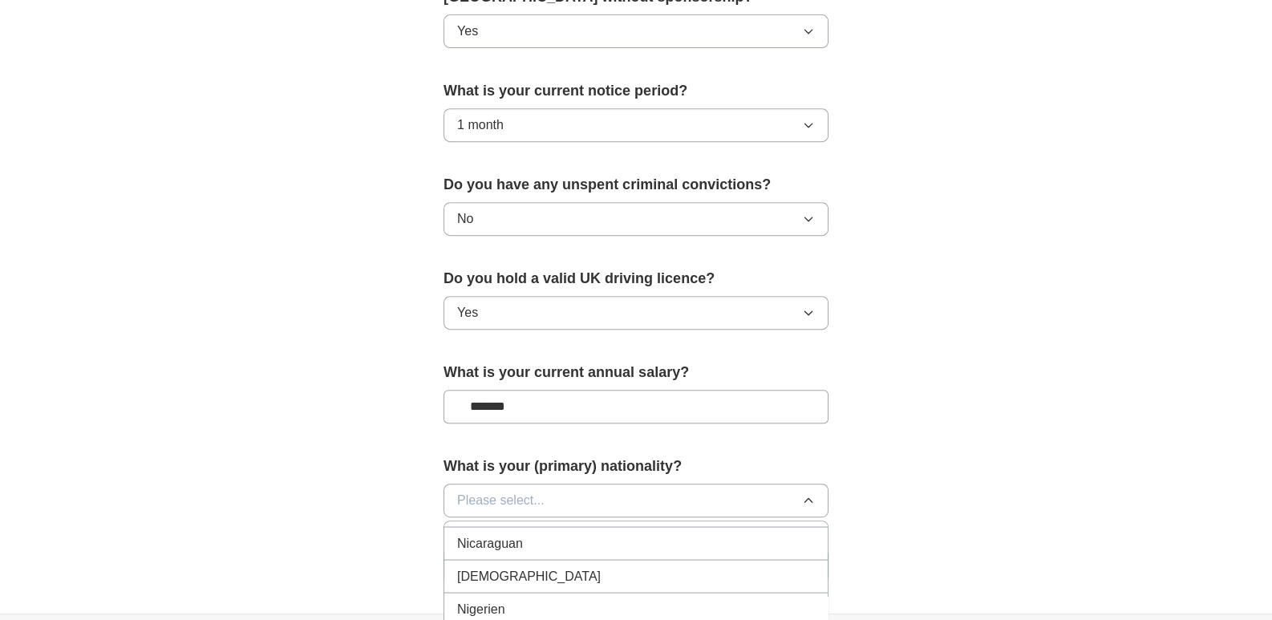
scroll to position [4207, 0]
click at [591, 565] on div "[DEMOGRAPHIC_DATA]" at bounding box center [636, 574] width 358 height 19
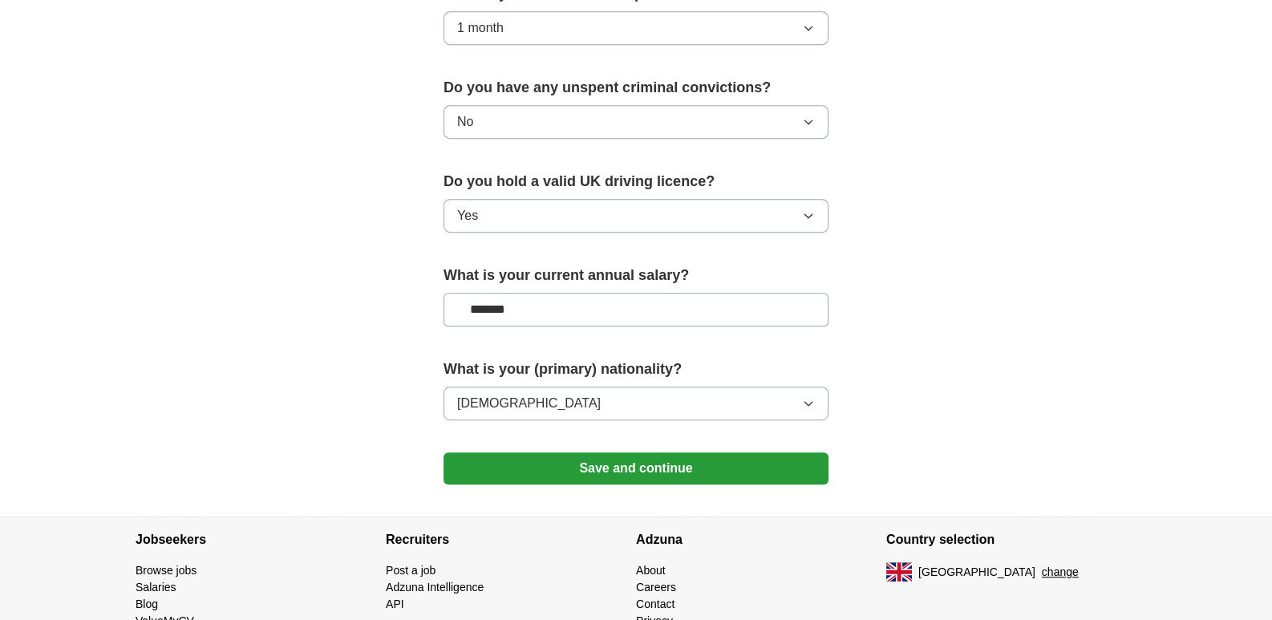
scroll to position [979, 0]
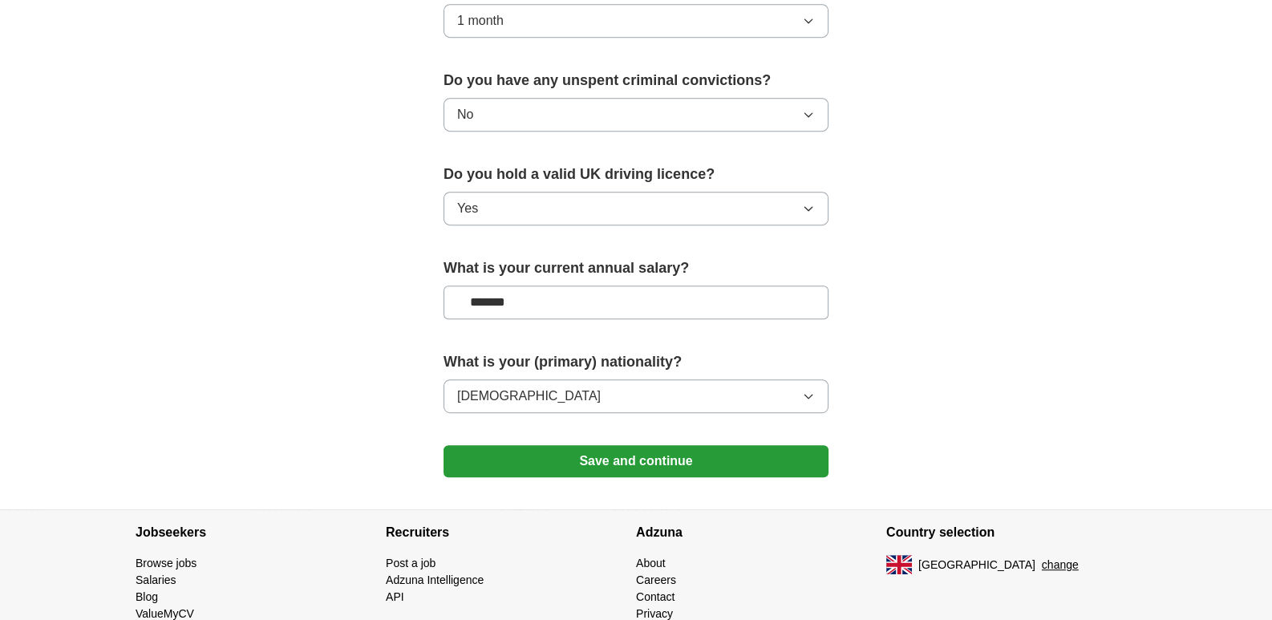
click at [611, 448] on button "Save and continue" at bounding box center [636, 461] width 385 height 32
